Goal: Information Seeking & Learning: Learn about a topic

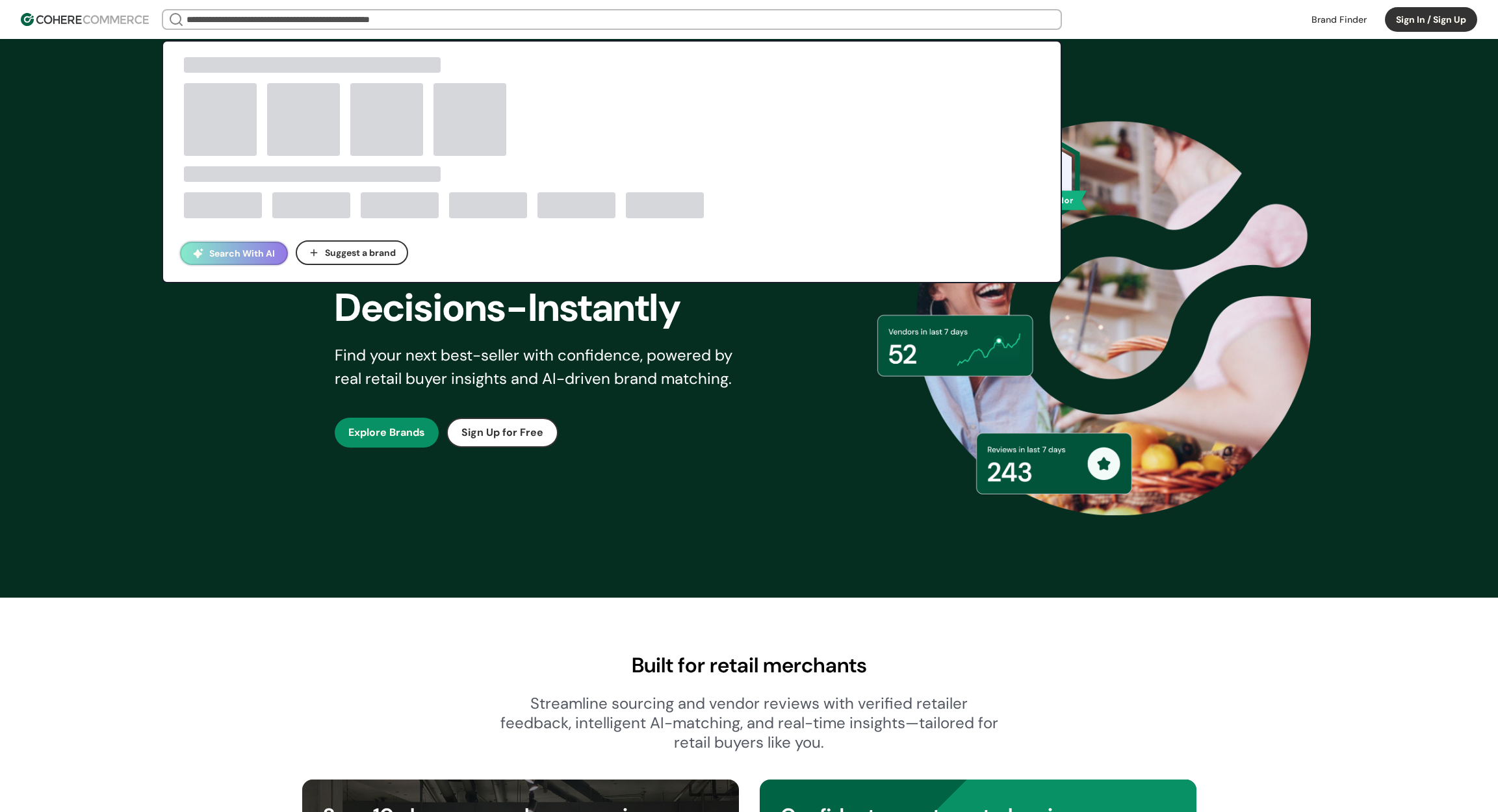
click at [383, 17] on input "search" at bounding box center [612, 19] width 856 height 18
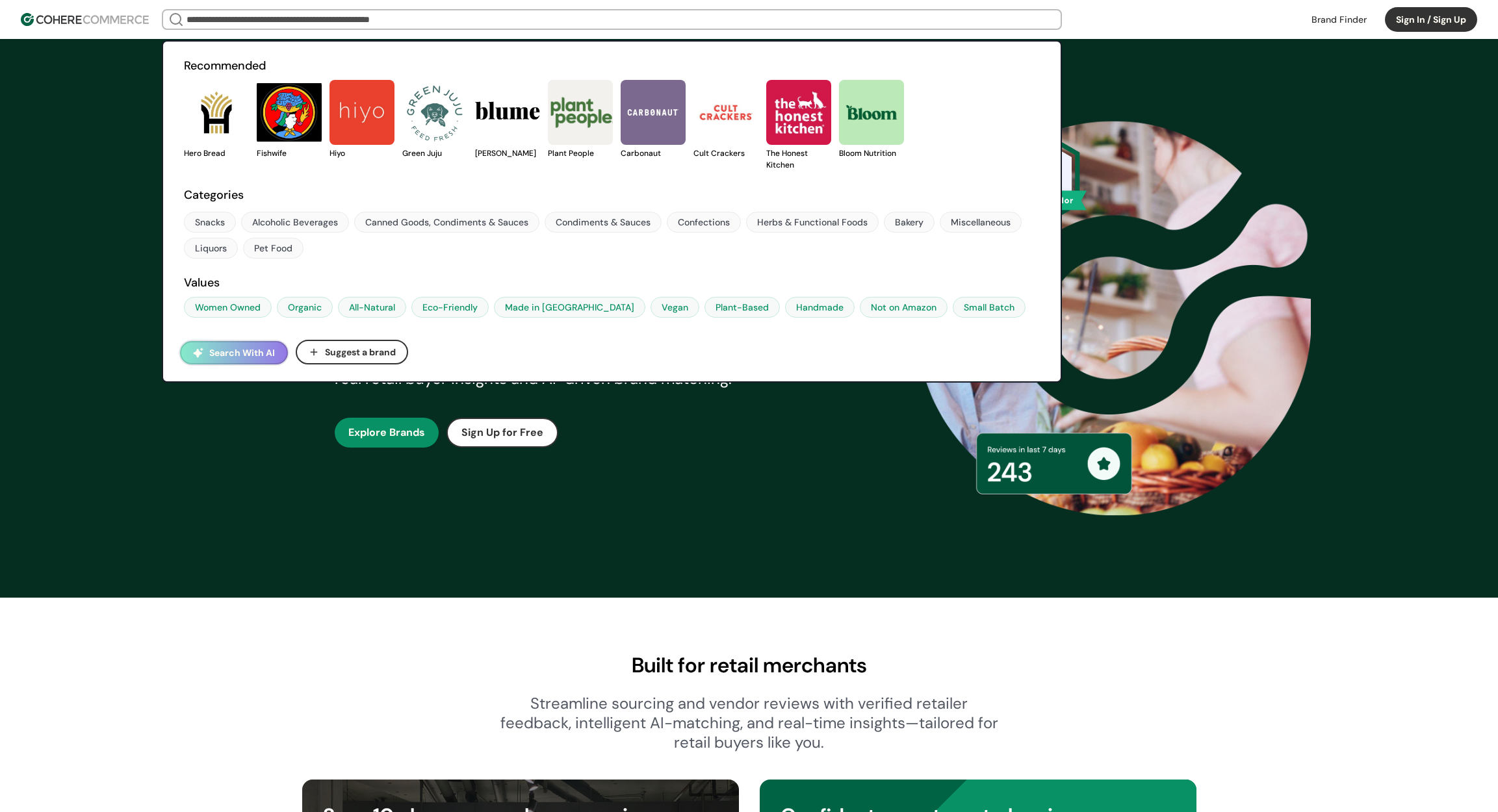
click at [241, 249] on div "Snacks Alcoholic Beverages Canned Goods, Condiments & Sauces Condiments & Sauce…" at bounding box center [612, 235] width 856 height 47
click at [227, 344] on button "Search With AI" at bounding box center [233, 353] width 108 height 24
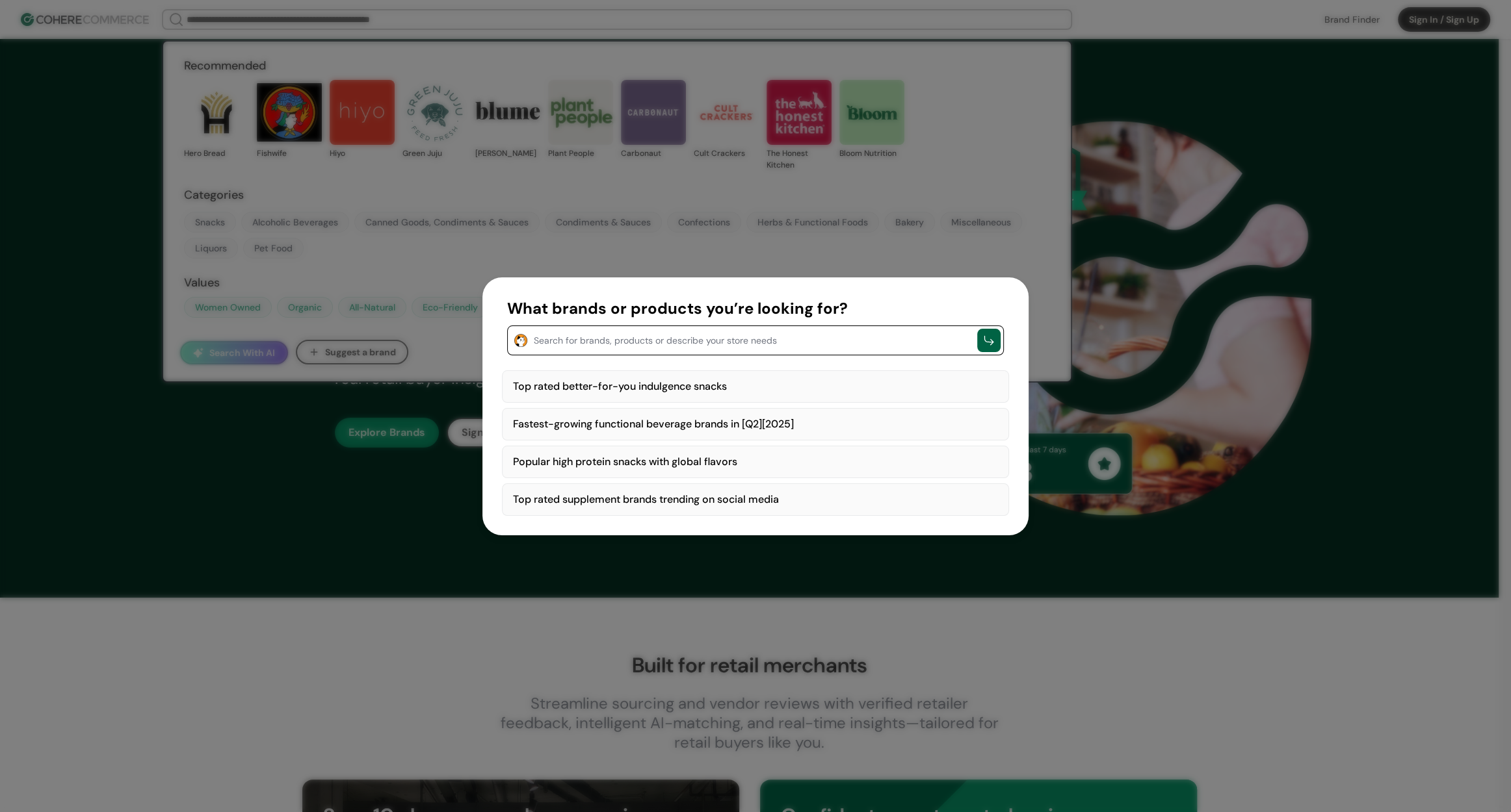
click at [601, 371] on div "Top rated better-for-you indulgence snacks" at bounding box center [755, 387] width 507 height 32
type textarea "**********"
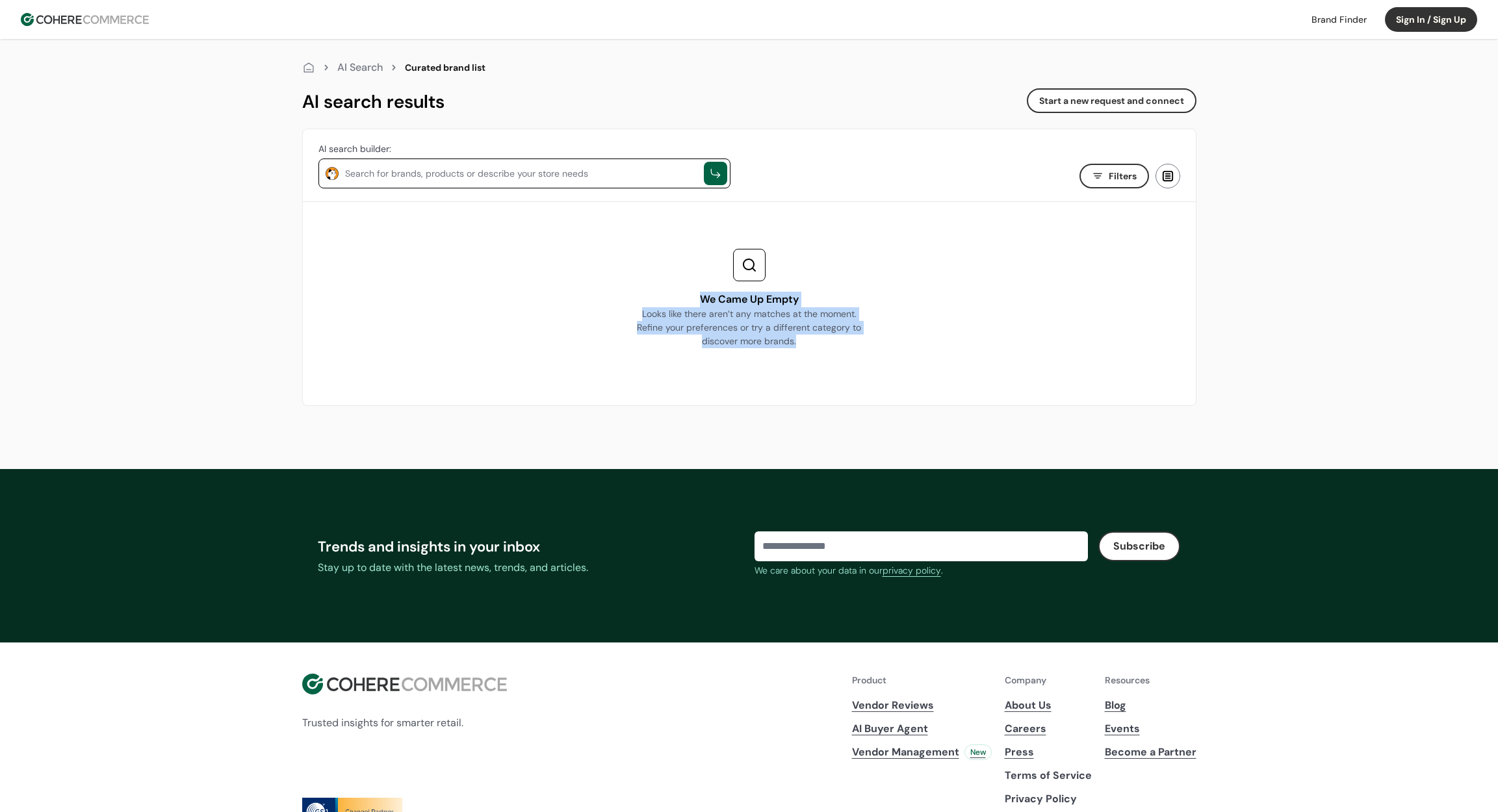
drag, startPoint x: 829, startPoint y: 340, endPoint x: 690, endPoint y: 303, distance: 143.8
click at [690, 303] on div "We Came Up Empty Looks like there aren’t any matches at the moment. Refine your…" at bounding box center [749, 320] width 229 height 57
click at [912, 294] on div "We Came Up Empty Looks like there aren’t any matches at the moment. Refine your…" at bounding box center [749, 298] width 872 height 193
